Goal: Contribute content

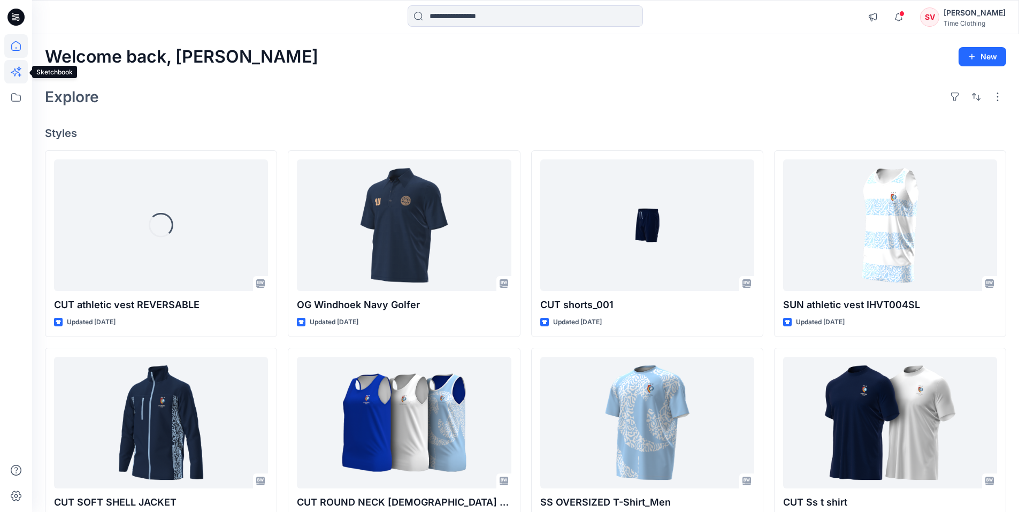
click at [16, 73] on icon at bounding box center [16, 72] width 24 height 24
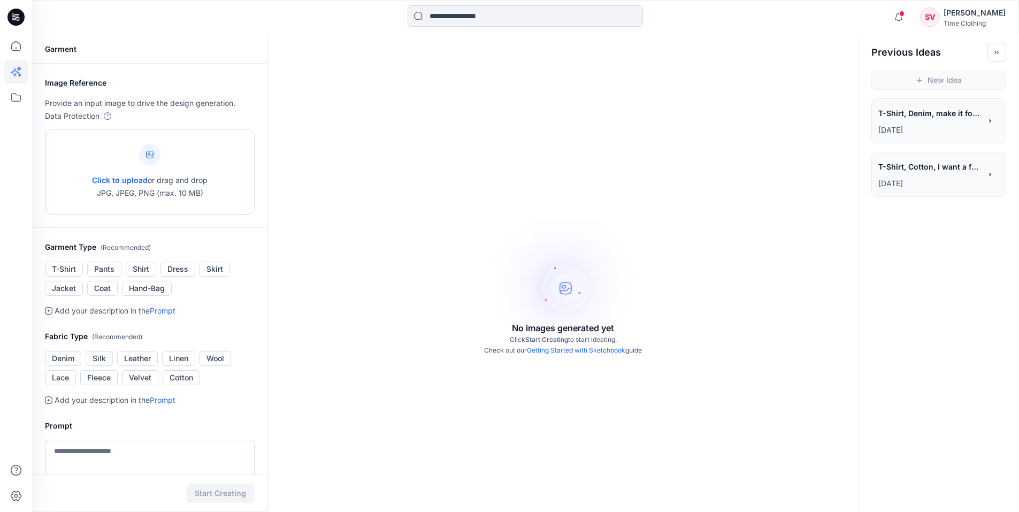
click at [107, 147] on div "Click to upload or drag and drop JPG, JPEG, PNG (max. 10 MB)" at bounding box center [150, 171] width 116 height 81
type input "**********"
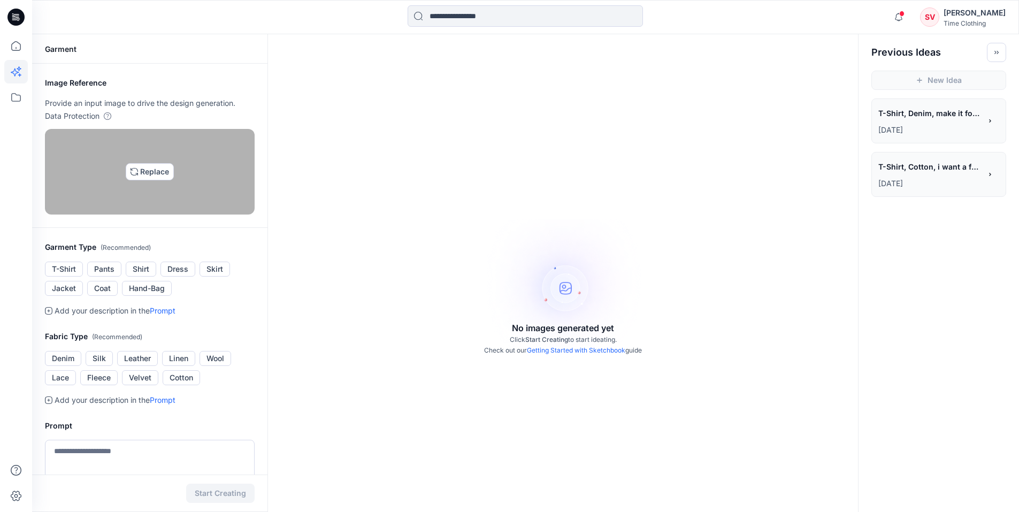
click at [154, 176] on img at bounding box center [150, 171] width 9 height 9
type input "**********"
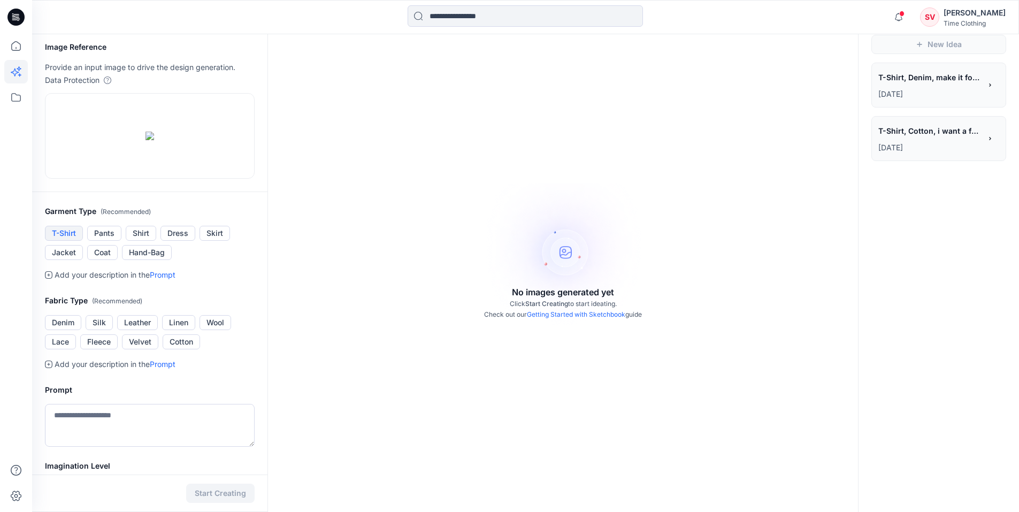
click at [67, 241] on button "T-Shirt" at bounding box center [64, 233] width 38 height 15
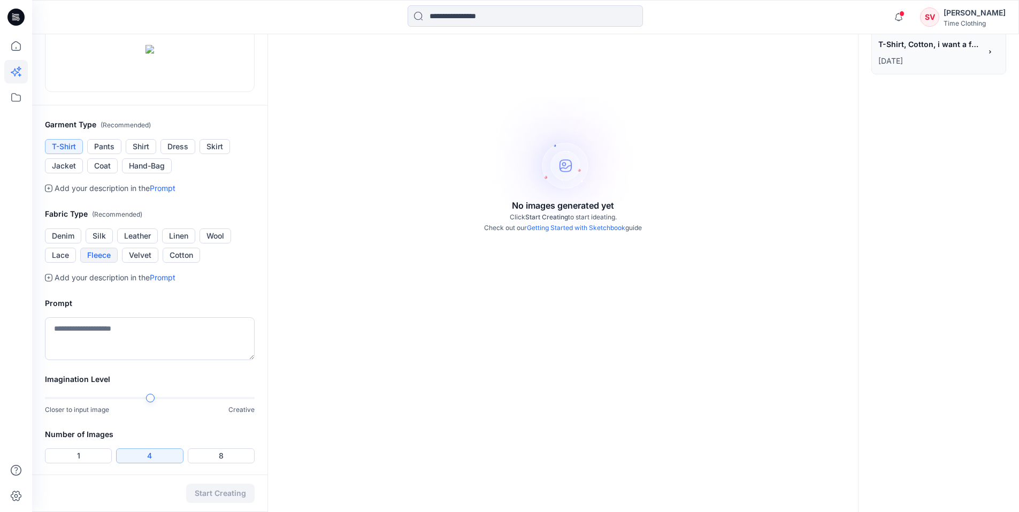
scroll to position [125, 0]
click at [193, 261] on button "Cotton" at bounding box center [181, 253] width 37 height 15
click at [142, 358] on textarea at bounding box center [150, 336] width 210 height 43
drag, startPoint x: 193, startPoint y: 424, endPoint x: 42, endPoint y: 432, distance: 151.1
click at [42, 371] on div "**********" at bounding box center [149, 326] width 235 height 89
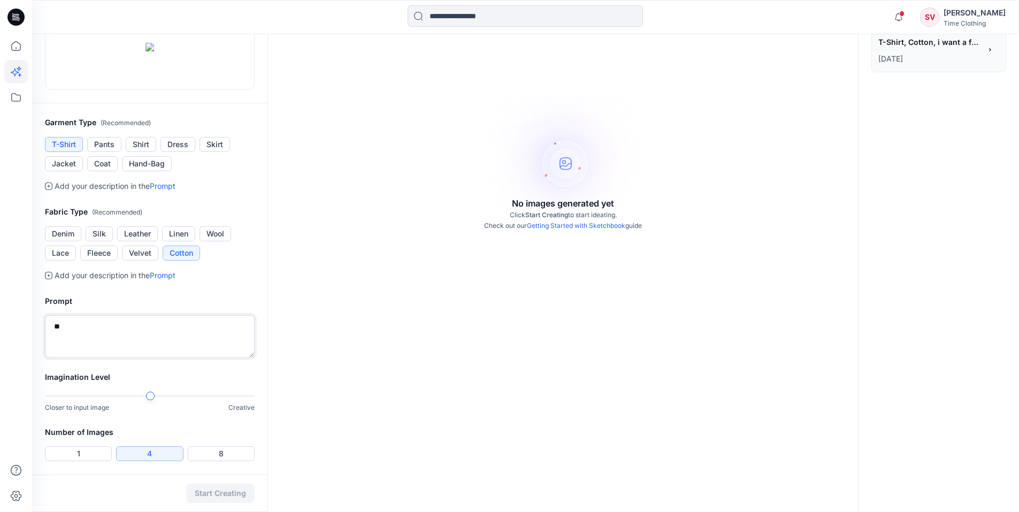
type textarea "*"
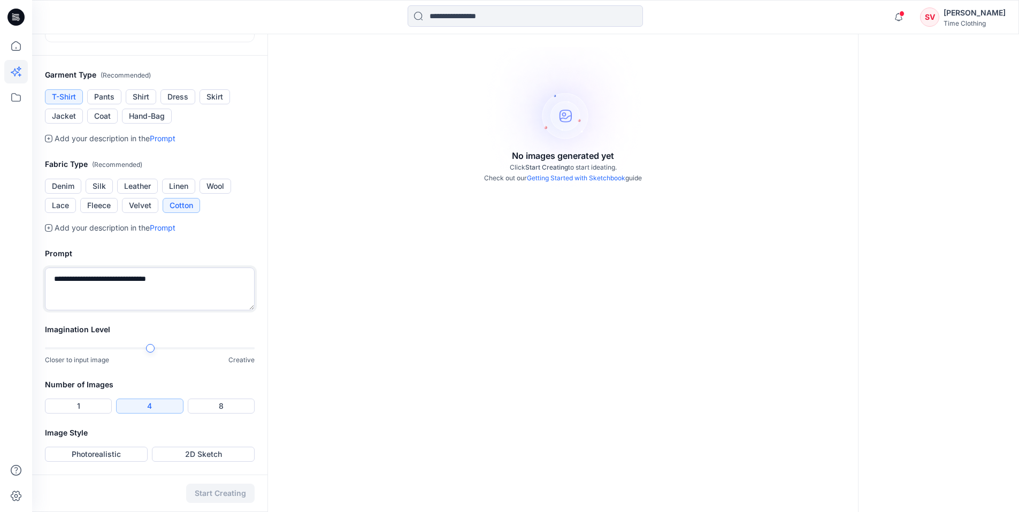
scroll to position [272, 0]
type textarea "**********"
click at [127, 455] on button "Photorealistic" at bounding box center [96, 454] width 103 height 15
click at [226, 487] on button "Start Creating" at bounding box center [220, 493] width 68 height 19
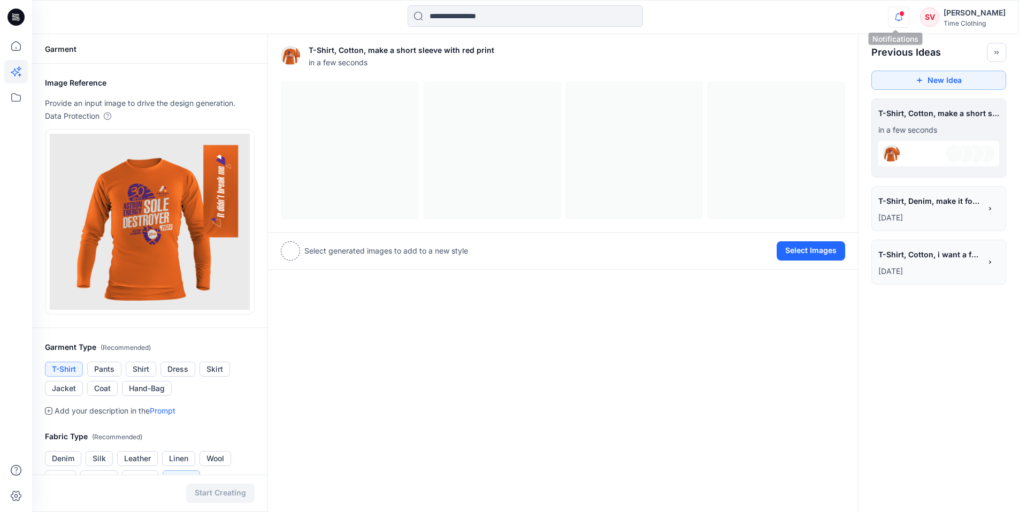
click at [895, 17] on icon "button" at bounding box center [899, 16] width 20 height 21
click at [765, 346] on div "T-Shirt, Cotton, make a short sleeve with red print in a few seconds View Setti…" at bounding box center [563, 409] width 591 height 750
drag, startPoint x: 924, startPoint y: 249, endPoint x: 730, endPoint y: 381, distance: 234.6
click at [723, 381] on div "T-Shirt, Cotton, make a short sleeve with red print a few seconds ago View Sett…" at bounding box center [563, 409] width 591 height 750
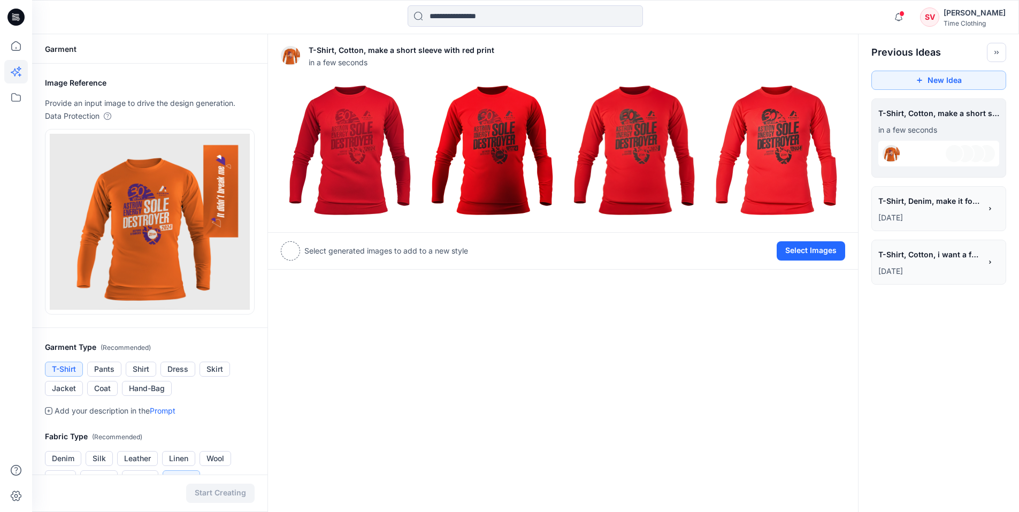
click at [950, 210] on div "**********" at bounding box center [930, 202] width 103 height 18
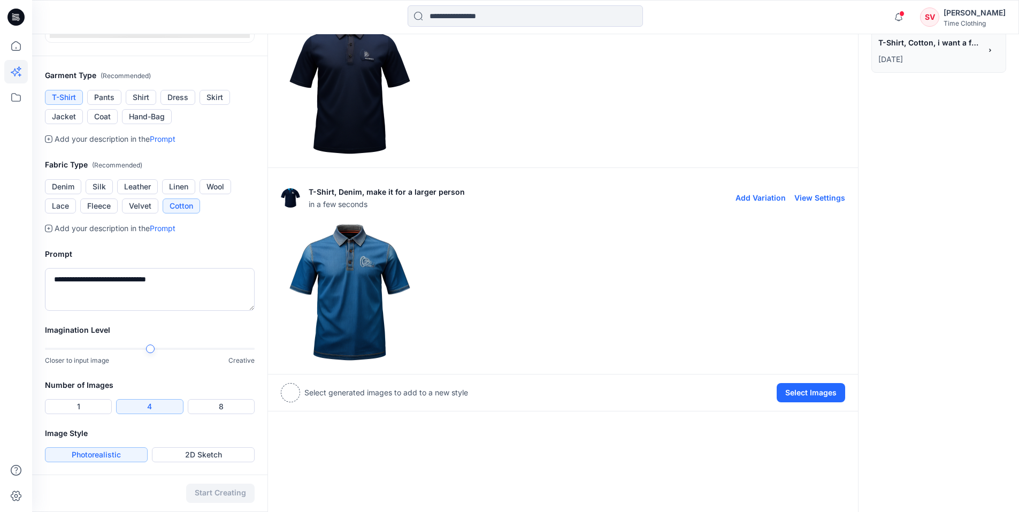
scroll to position [272, 0]
click at [825, 195] on button "View Settings" at bounding box center [820, 197] width 51 height 9
type textarea "**********"
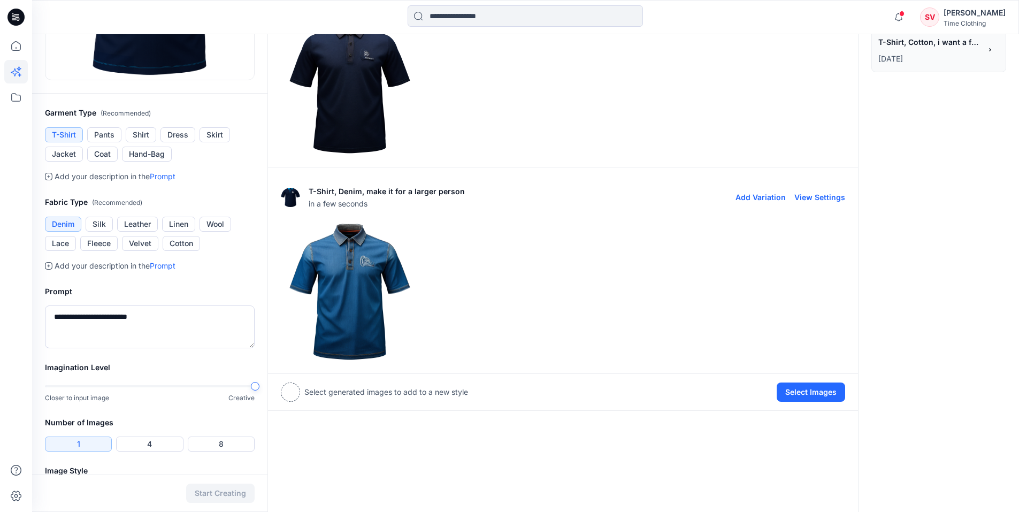
click at [375, 308] on img at bounding box center [349, 292] width 137 height 137
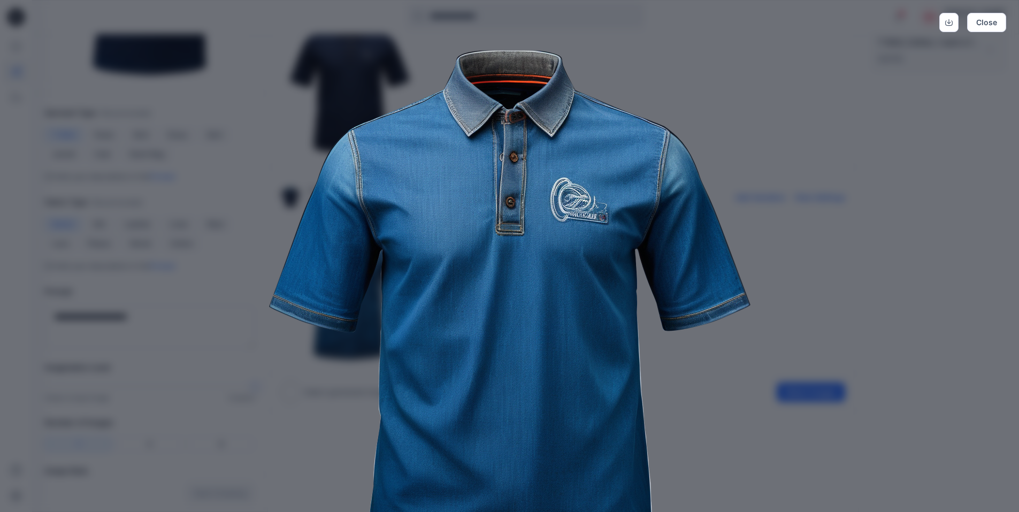
click at [930, 291] on div "Close" at bounding box center [509, 256] width 1019 height 512
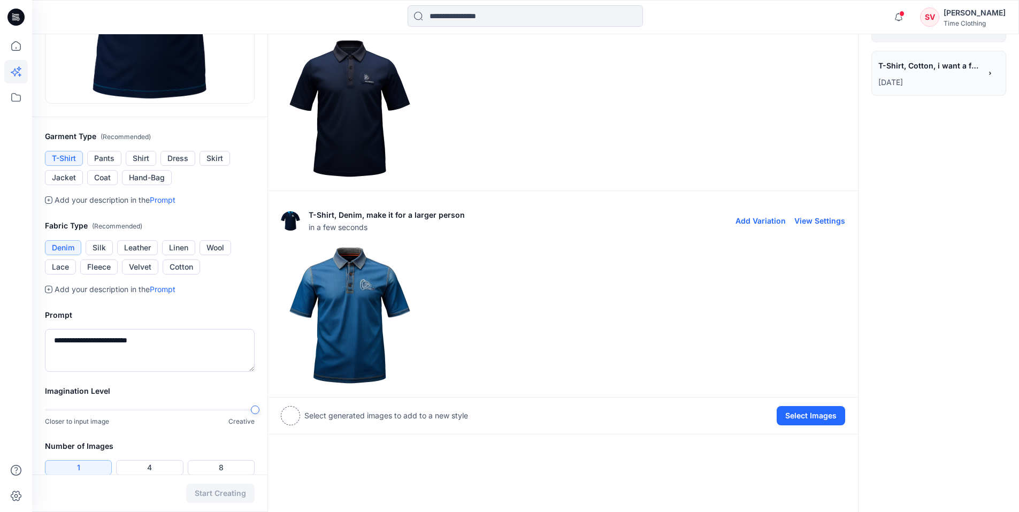
scroll to position [310, 0]
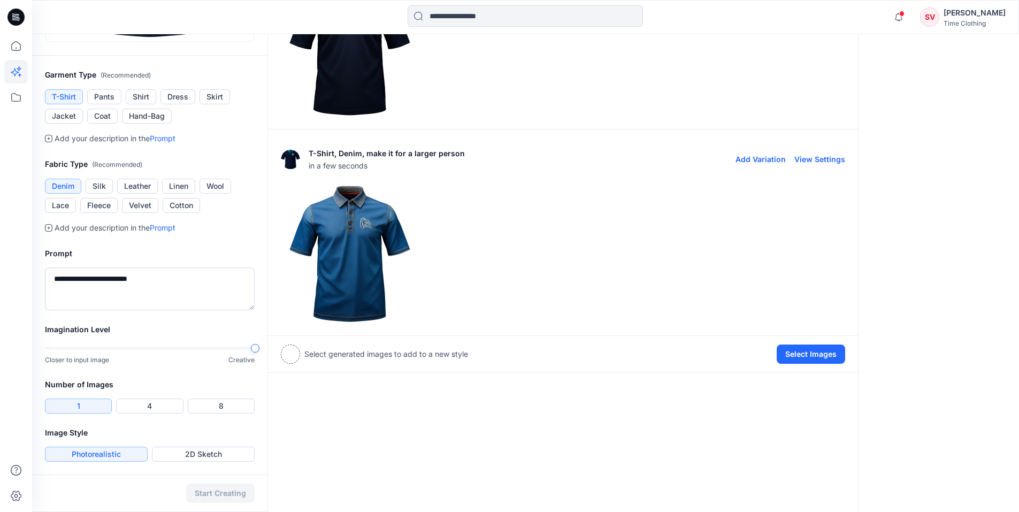
click at [362, 238] on img at bounding box center [349, 254] width 137 height 137
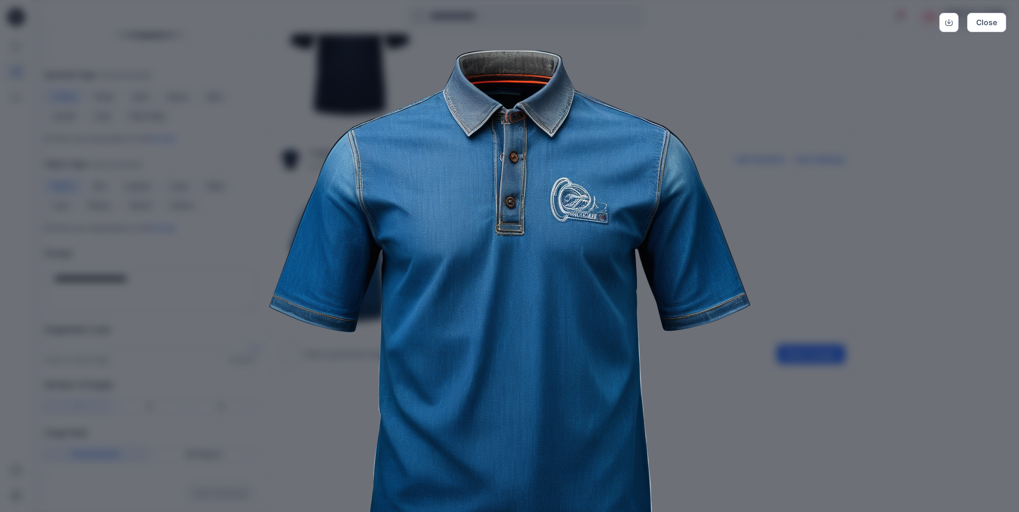
click at [908, 186] on div "Close" at bounding box center [509, 256] width 1019 height 512
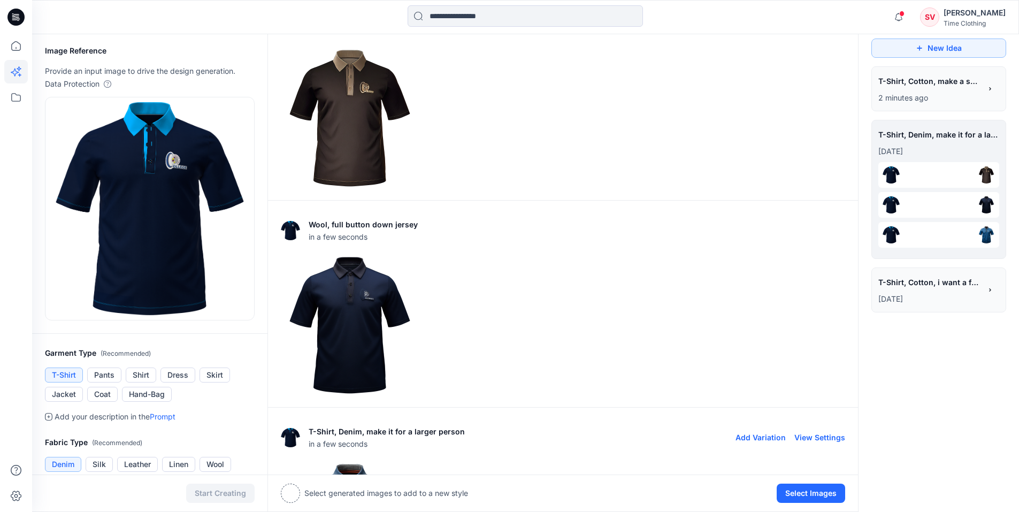
scroll to position [25, 0]
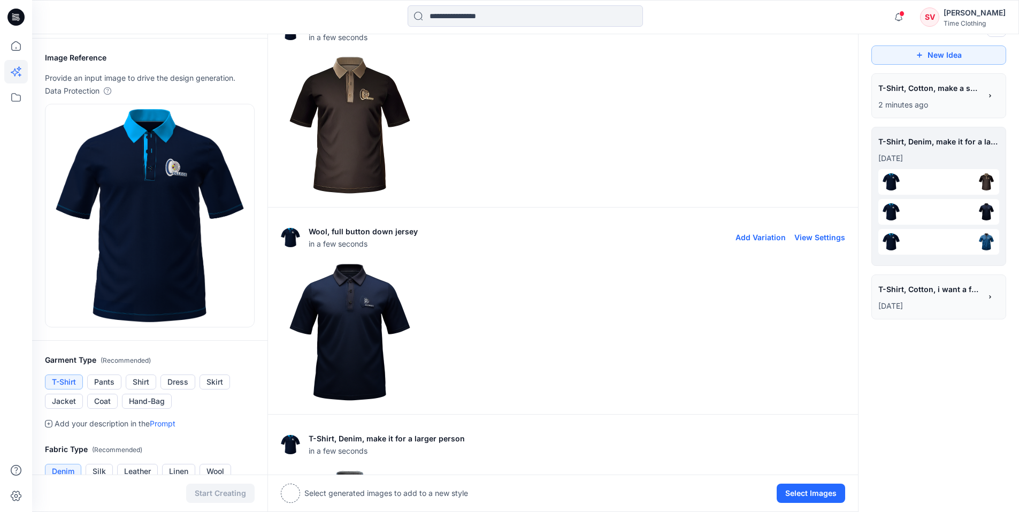
click at [353, 320] on img at bounding box center [349, 332] width 137 height 137
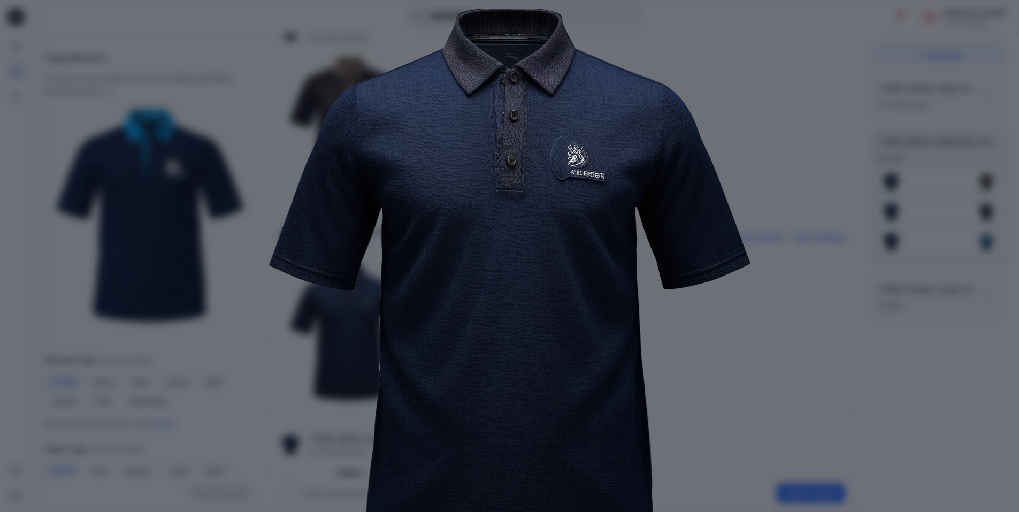
scroll to position [89, 0]
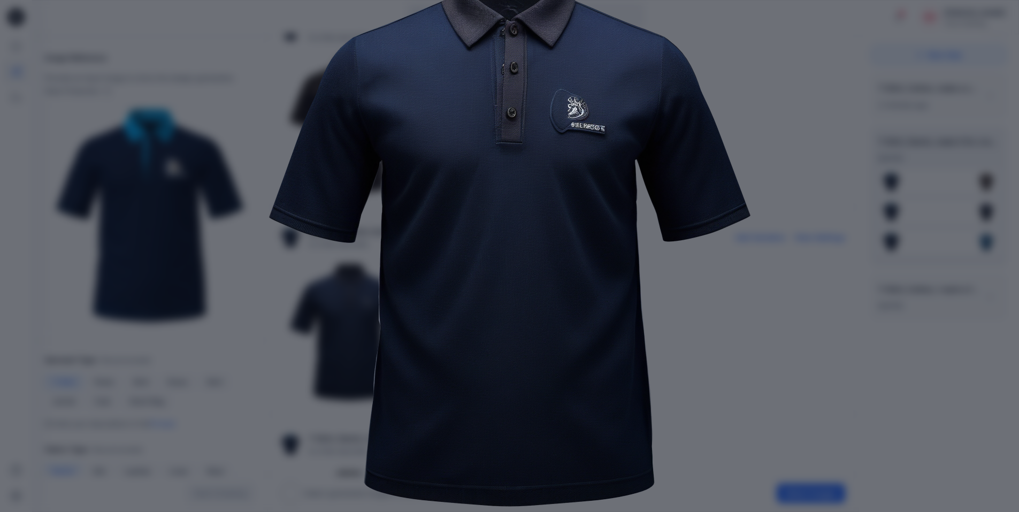
drag, startPoint x: 792, startPoint y: 345, endPoint x: 769, endPoint y: 350, distance: 23.6
click at [793, 345] on div "Close" at bounding box center [509, 256] width 1019 height 512
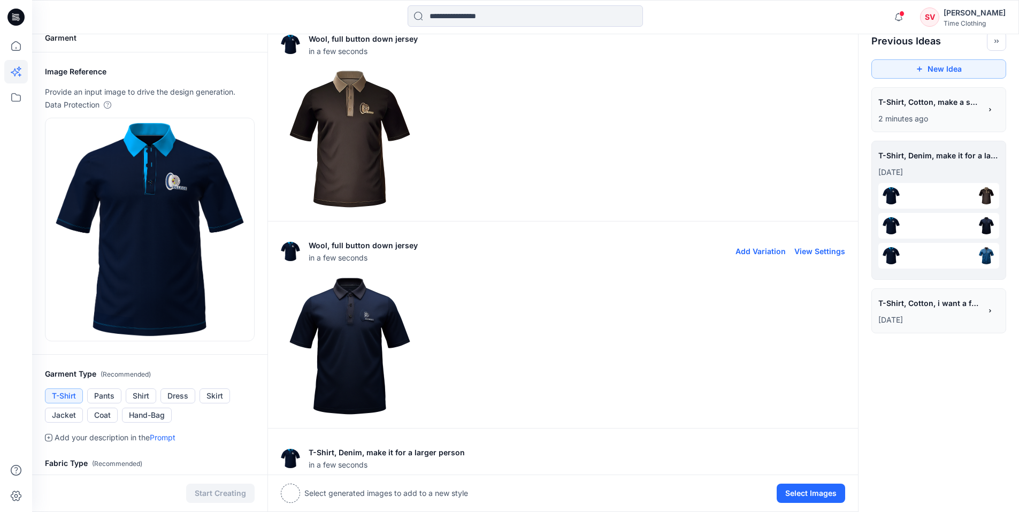
scroll to position [0, 0]
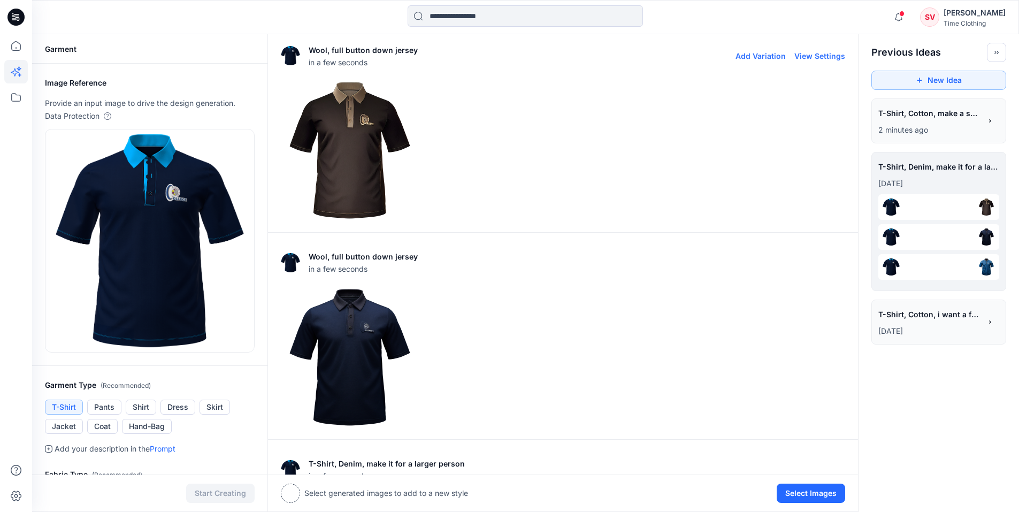
click at [360, 174] on img at bounding box center [349, 150] width 137 height 137
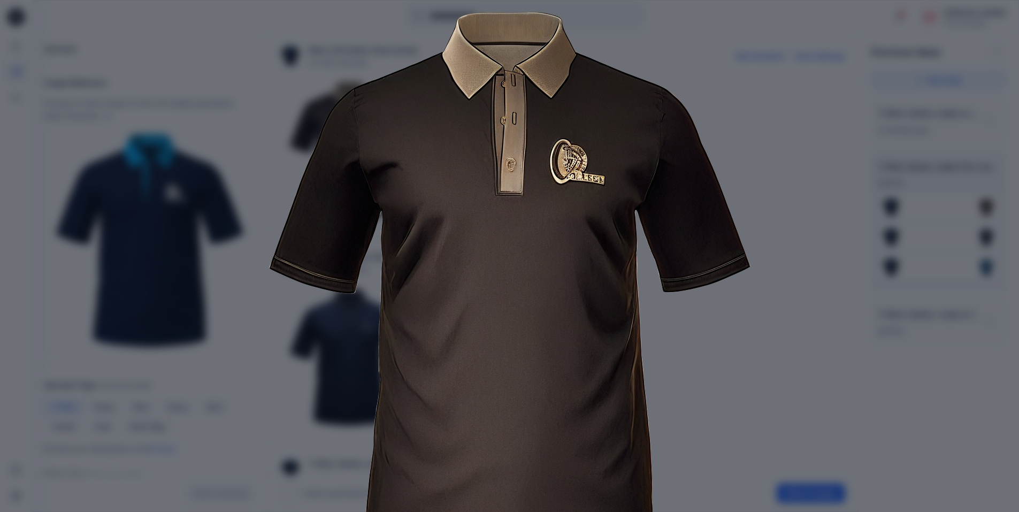
scroll to position [89, 0]
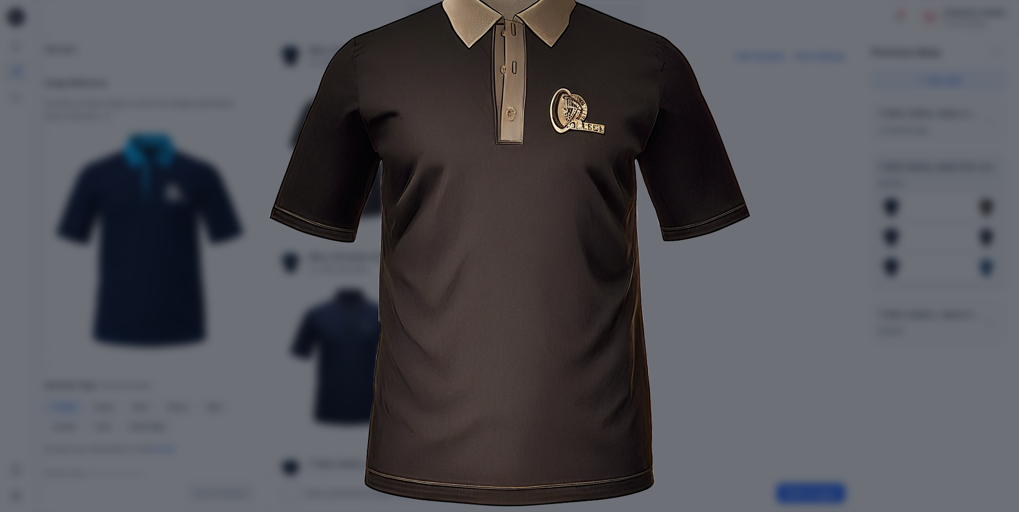
click at [780, 391] on img at bounding box center [510, 234] width 548 height 548
click at [761, 395] on img at bounding box center [510, 234] width 548 height 548
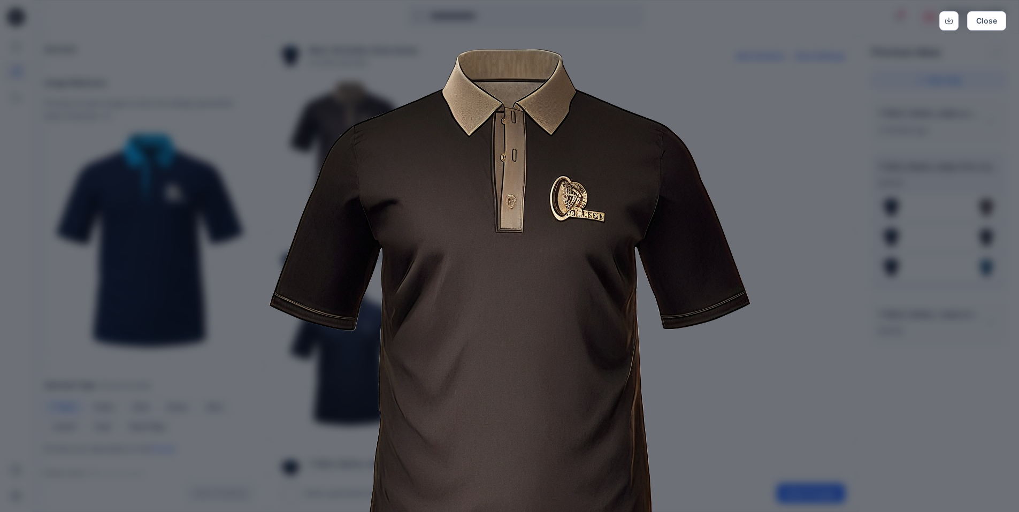
scroll to position [0, 0]
click at [1003, 26] on button "Close" at bounding box center [986, 22] width 39 height 19
